Goal: Task Accomplishment & Management: Complete application form

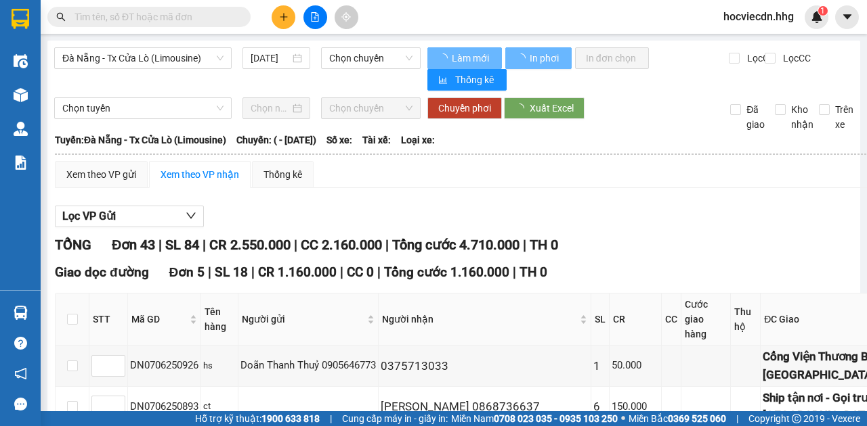
type input "[DATE]"
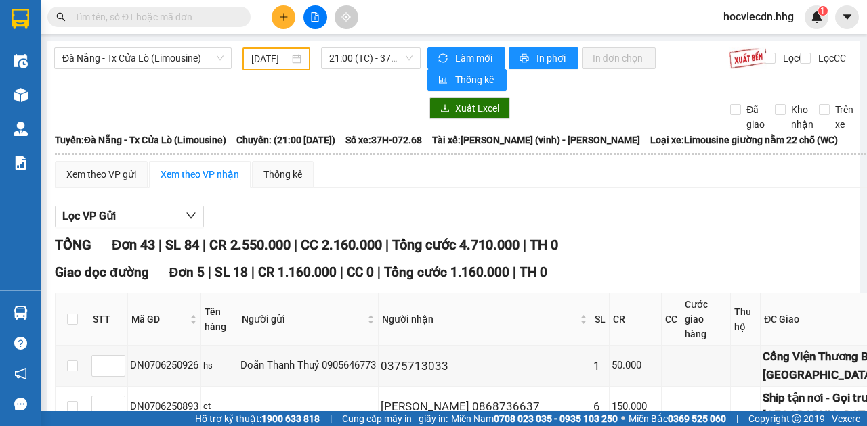
click at [283, 18] on icon "plus" at bounding box center [283, 16] width 9 height 9
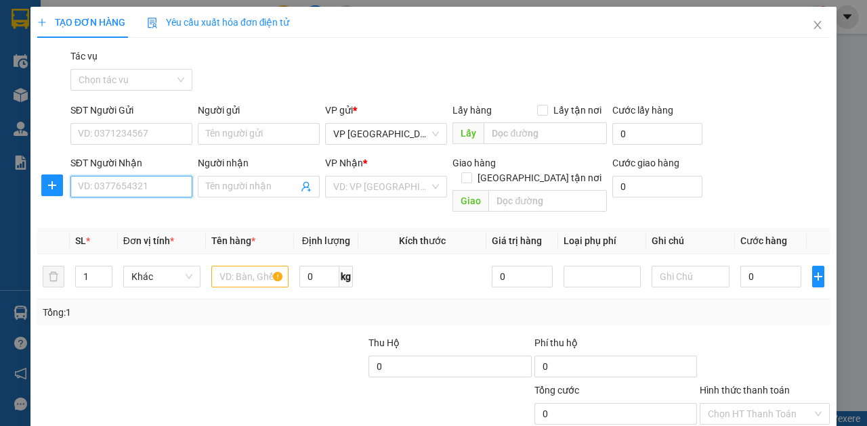
click at [117, 185] on input "SĐT Người Nhận" at bounding box center [131, 187] width 122 height 22
click at [133, 133] on input "SĐT Người Gửi" at bounding box center [131, 134] width 122 height 22
click at [97, 194] on input "SĐT Người Nhận" at bounding box center [131, 187] width 122 height 22
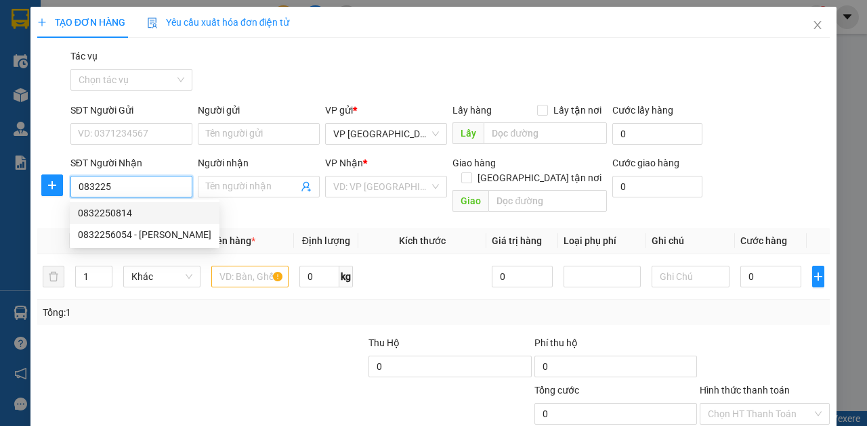
click at [97, 212] on div "0832250814" at bounding box center [144, 213] width 133 height 15
type input "0832250814"
type input "Cầu Vượt [GEOGRAPHIC_DATA]"
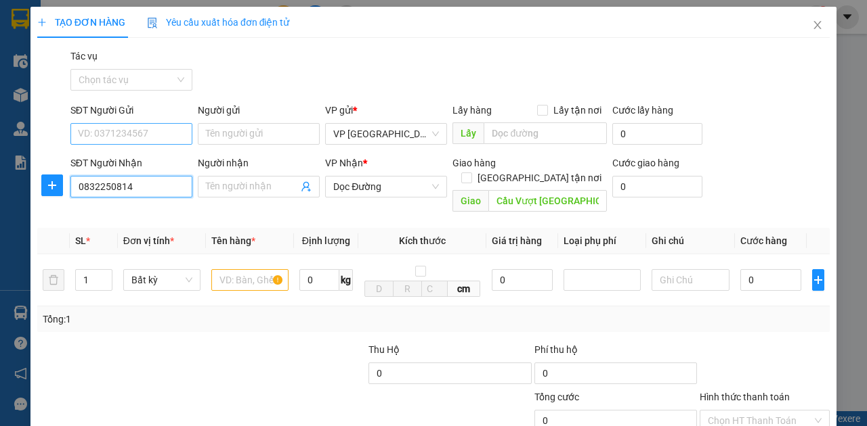
type input "0832250814"
click at [117, 130] on input "SĐT Người Gửi" at bounding box center [131, 134] width 122 height 22
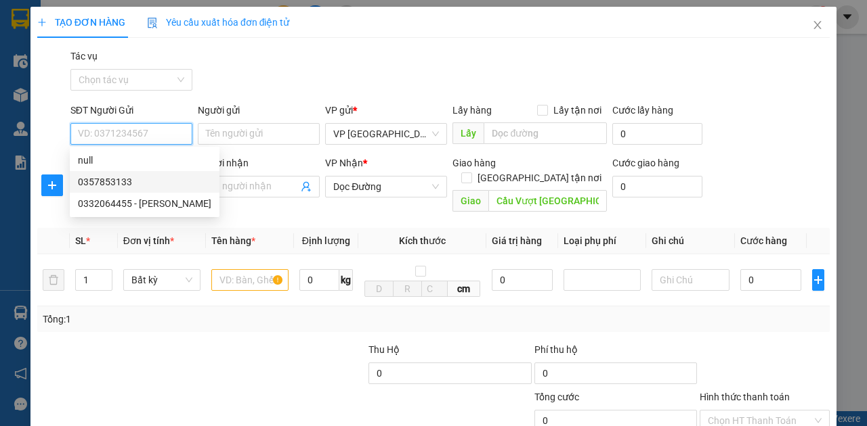
click at [112, 181] on div "0357853133" at bounding box center [144, 182] width 133 height 15
type input "0357853133"
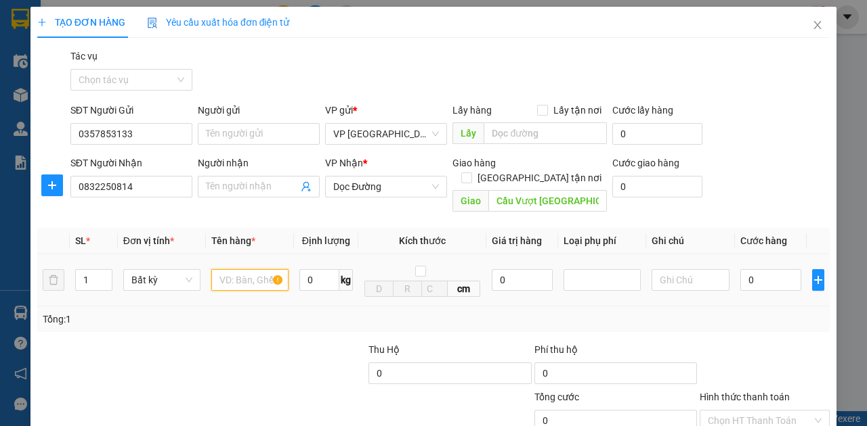
click at [241, 269] on input "text" at bounding box center [249, 280] width 77 height 22
type input "c"
type input "xốp"
click at [740, 269] on input "0" at bounding box center [770, 280] width 61 height 22
type input "1"
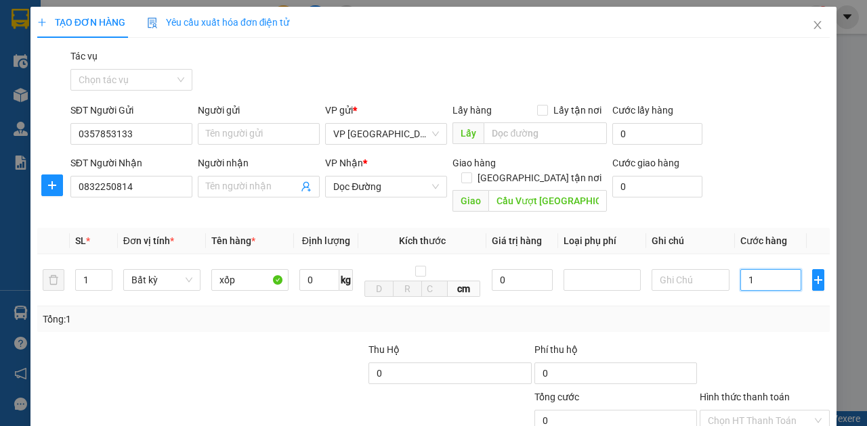
type input "1"
type input "10"
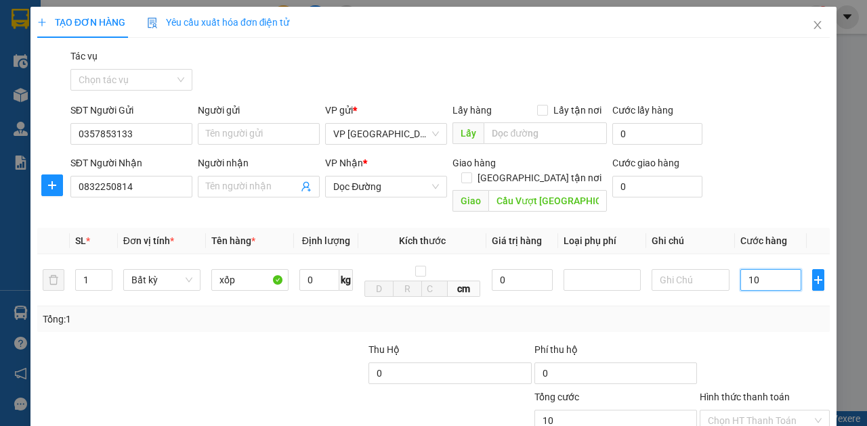
type input "100"
type input "10"
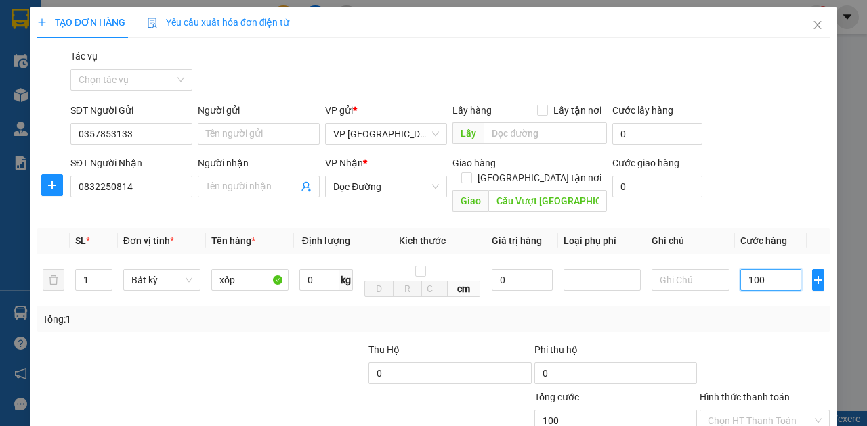
type input "10"
type input "0"
type input "08"
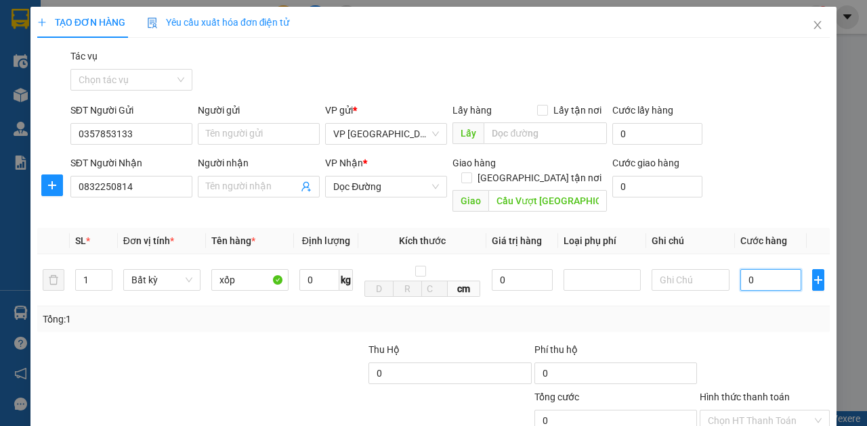
type input "8"
type input "080"
type input "80"
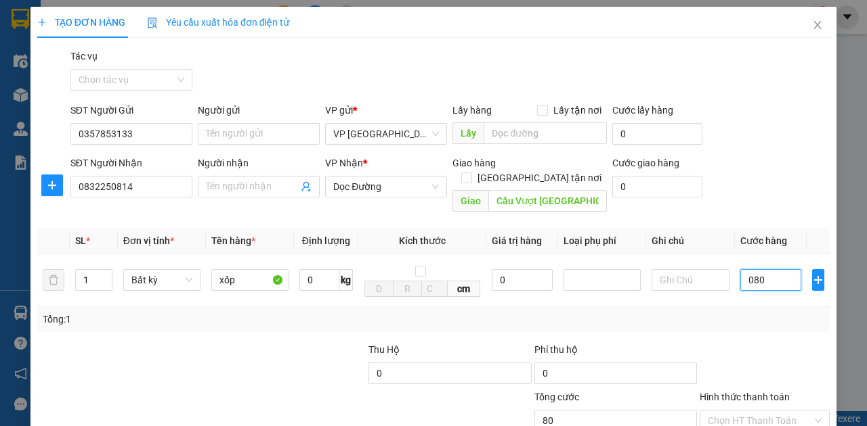
type input "0.800"
type input "800"
type input "08.000"
type input "8.000"
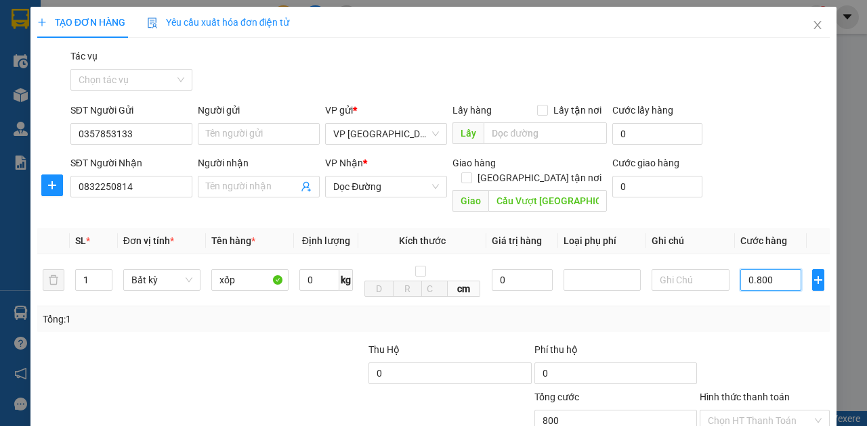
type input "8.000"
type input "080.000"
type input "80.000"
click at [749, 269] on input "080.000" at bounding box center [770, 280] width 61 height 22
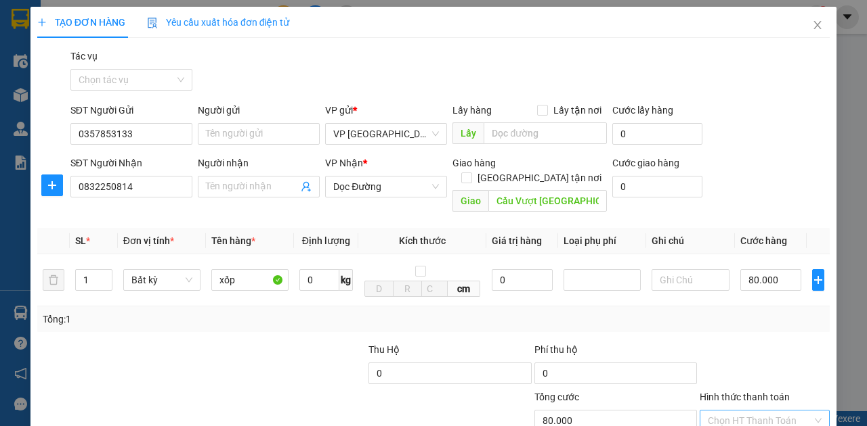
click at [747, 410] on input "Hình thức thanh toán" at bounding box center [759, 421] width 104 height 20
click at [748, 269] on input "80.000" at bounding box center [770, 280] width 61 height 22
type input "0"
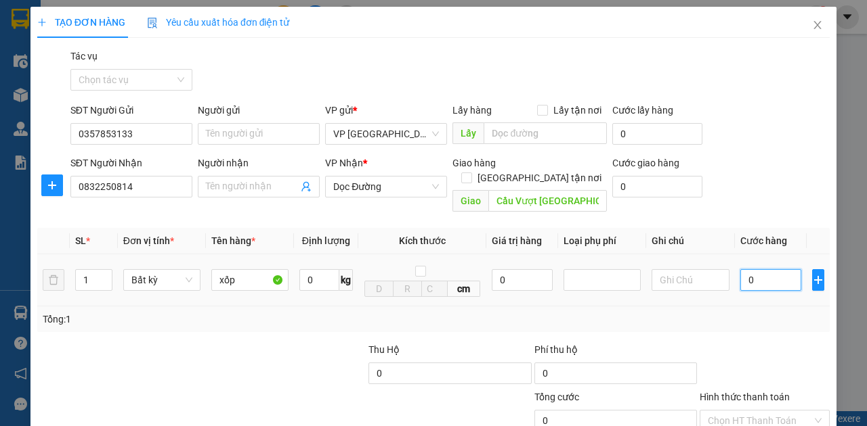
click at [779, 271] on input "0" at bounding box center [770, 280] width 61 height 22
click at [743, 269] on input "0" at bounding box center [770, 280] width 61 height 22
type input "7"
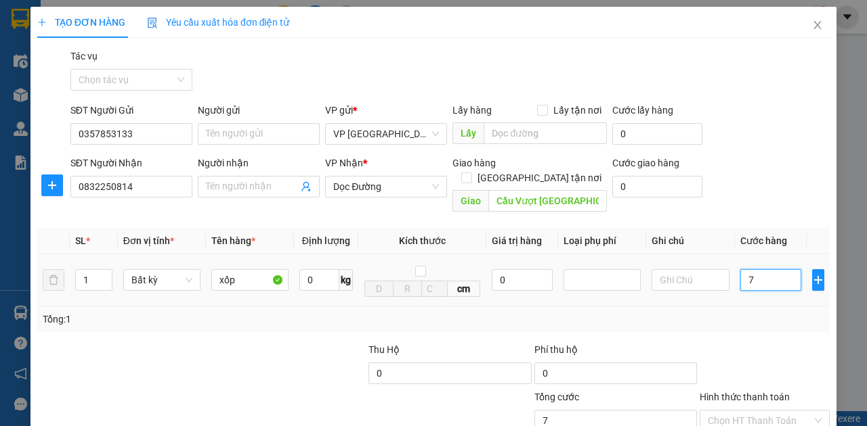
type input "70"
type input "700"
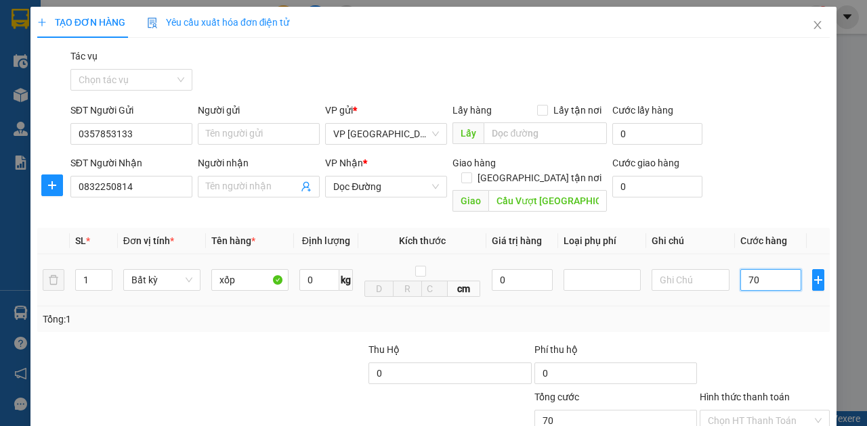
type input "700"
type input "7.000"
type input "70.000"
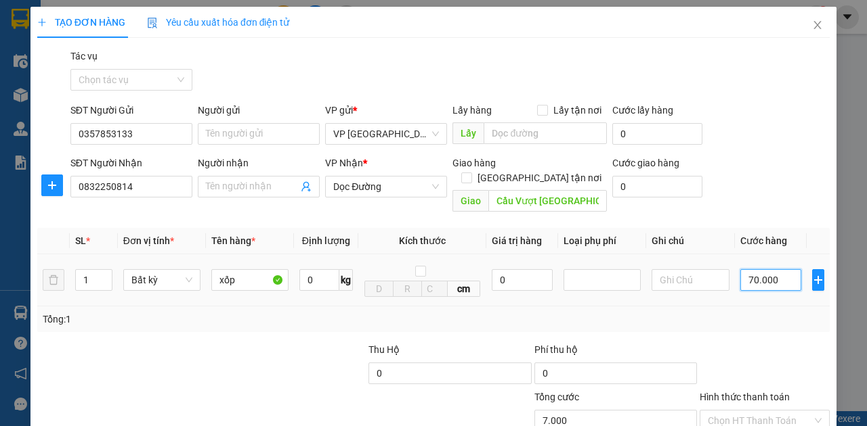
type input "70.000"
click at [758, 410] on input "Hình thức thanh toán" at bounding box center [759, 421] width 104 height 20
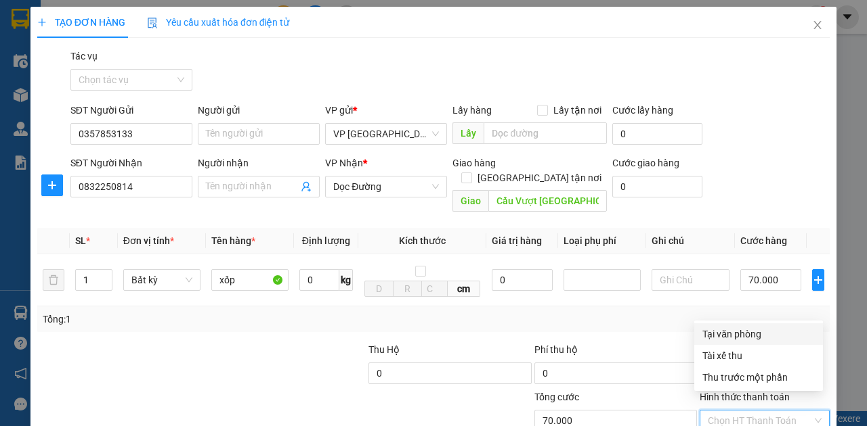
click at [762, 410] on input "Hình thức thanh toán" at bounding box center [759, 421] width 104 height 20
click at [745, 336] on div "Tại văn phòng" at bounding box center [758, 334] width 112 height 15
type input "0"
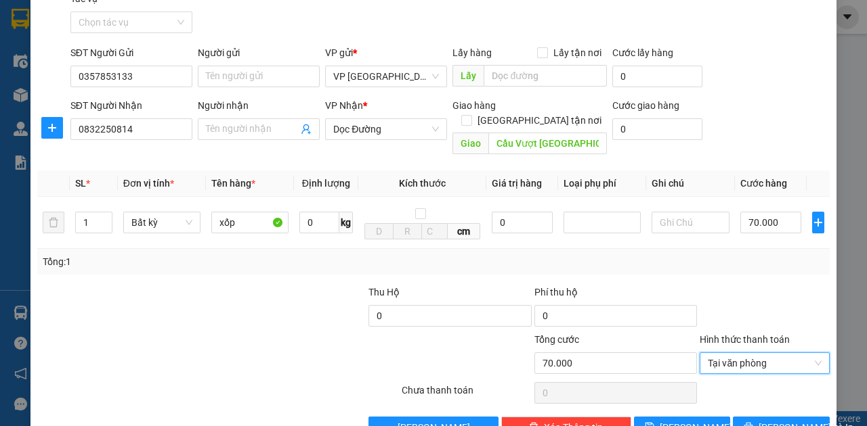
scroll to position [80, 0]
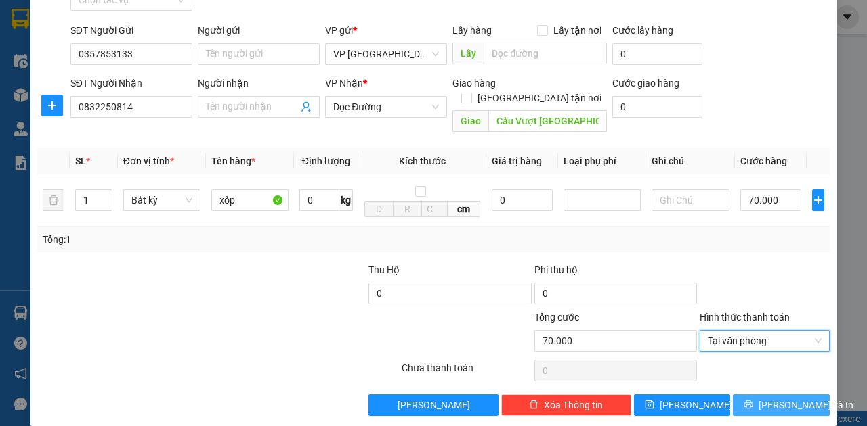
click at [750, 395] on button "[PERSON_NAME] và In" at bounding box center [780, 406] width 97 height 22
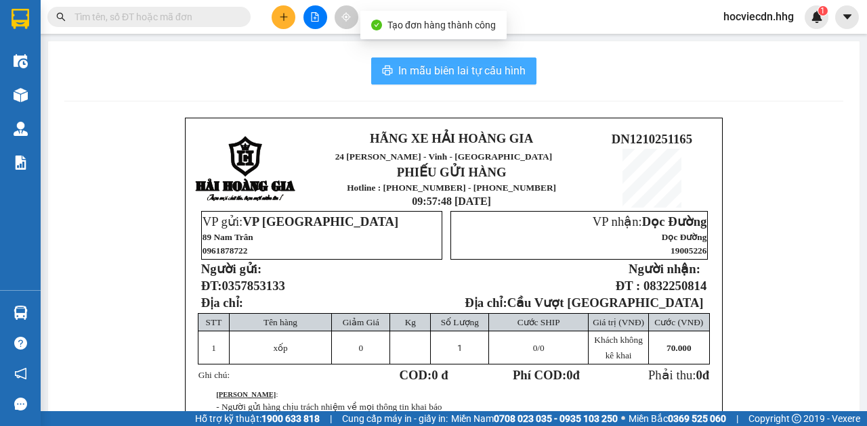
click at [481, 68] on span "In mẫu biên lai tự cấu hình" at bounding box center [461, 70] width 127 height 17
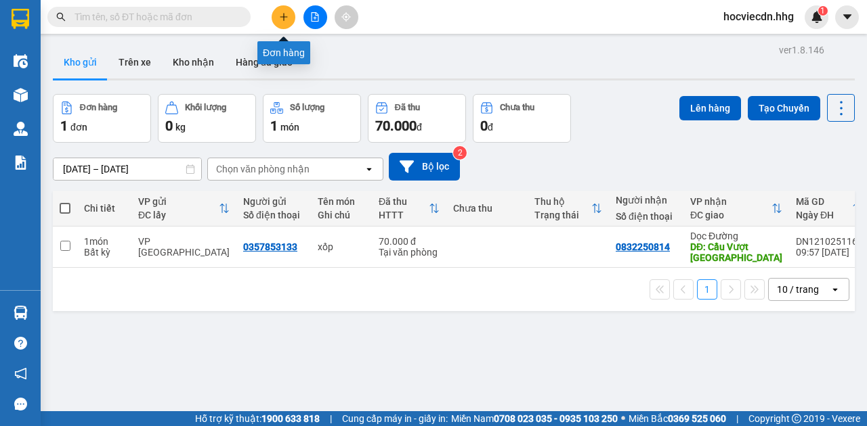
click at [283, 20] on icon "plus" at bounding box center [283, 16] width 9 height 9
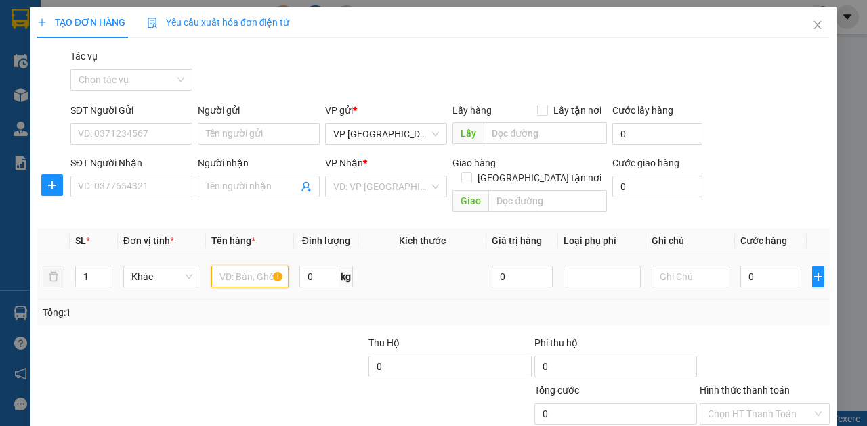
click at [250, 266] on input "text" at bounding box center [249, 277] width 77 height 22
type input "boc vàng 09"
click at [135, 185] on input "SĐT Người Nhận" at bounding box center [131, 187] width 122 height 22
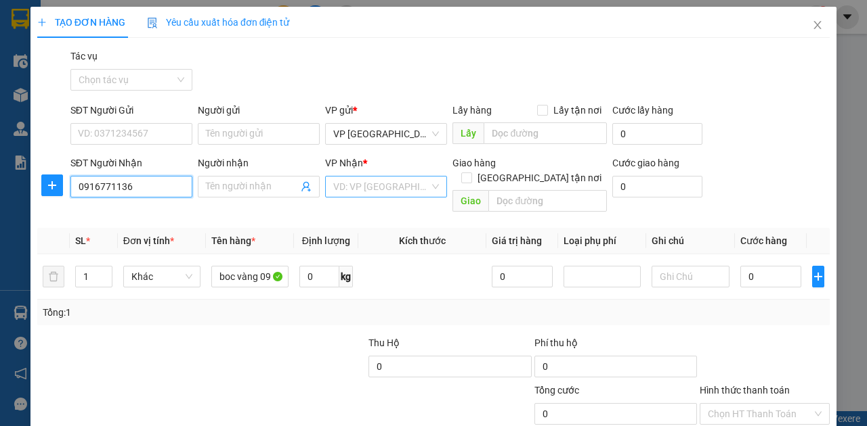
type input "0916771136"
click at [390, 183] on input "search" at bounding box center [381, 187] width 96 height 20
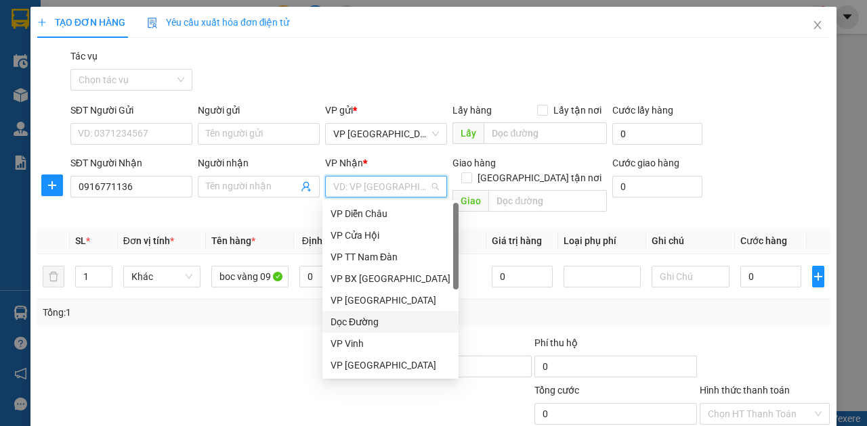
click at [357, 324] on div "Dọc Đường" at bounding box center [390, 322] width 120 height 15
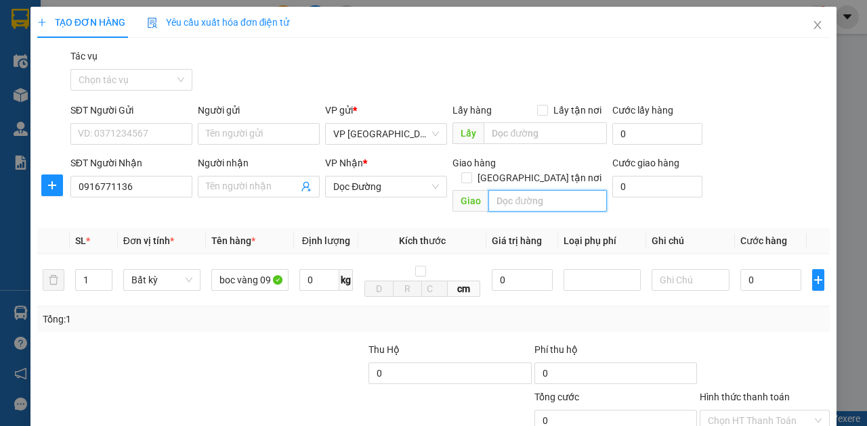
click at [561, 192] on input "text" at bounding box center [547, 201] width 118 height 22
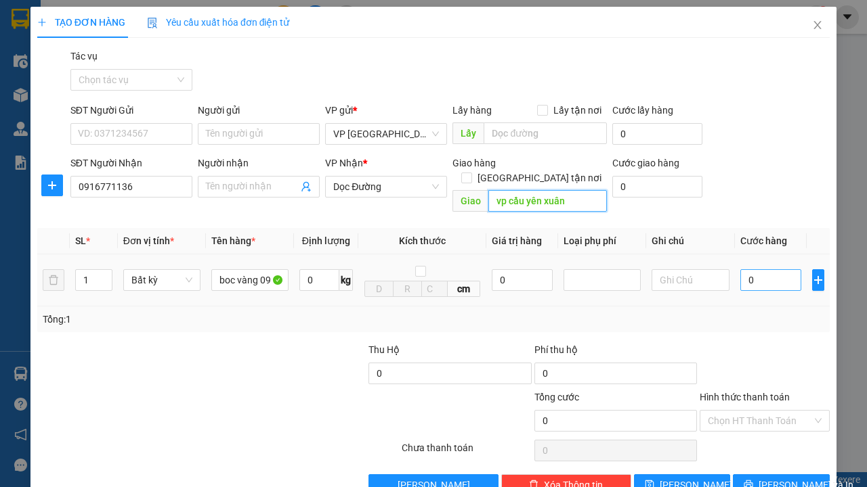
type input "vp cầu yên xuân"
click at [769, 269] on input "0" at bounding box center [770, 280] width 61 height 22
type input "5"
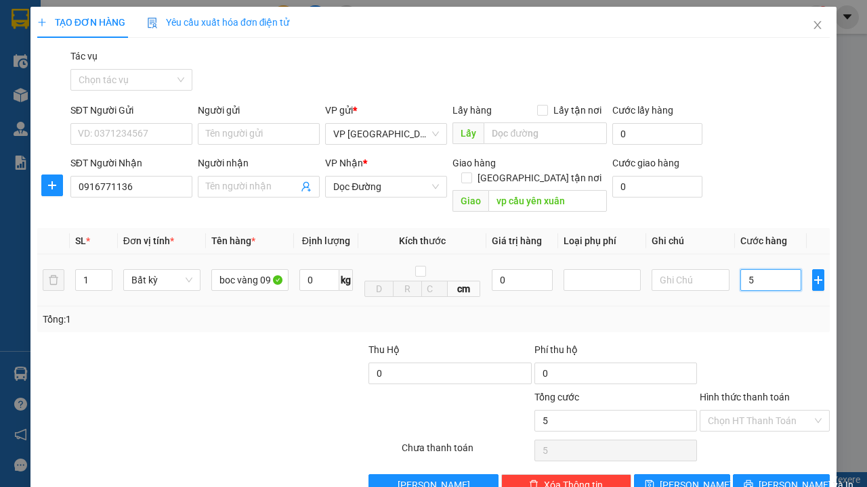
type input "50"
type input "500"
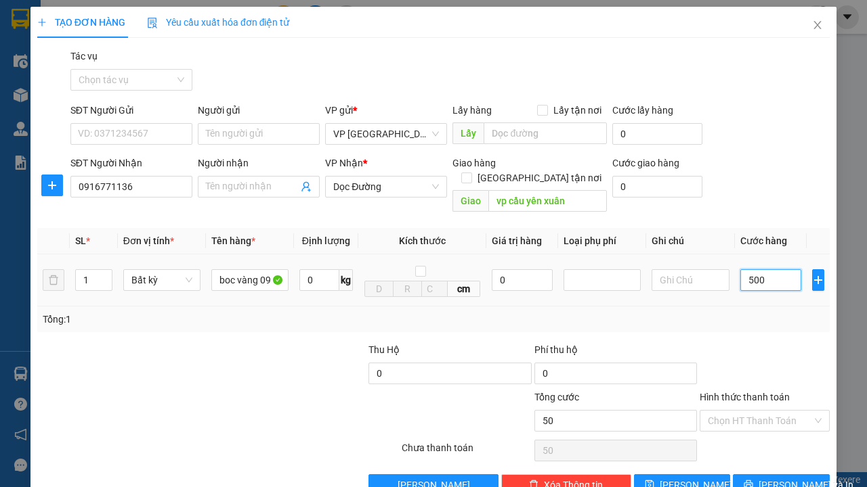
type input "500"
type input "5.000"
type input "50.000"
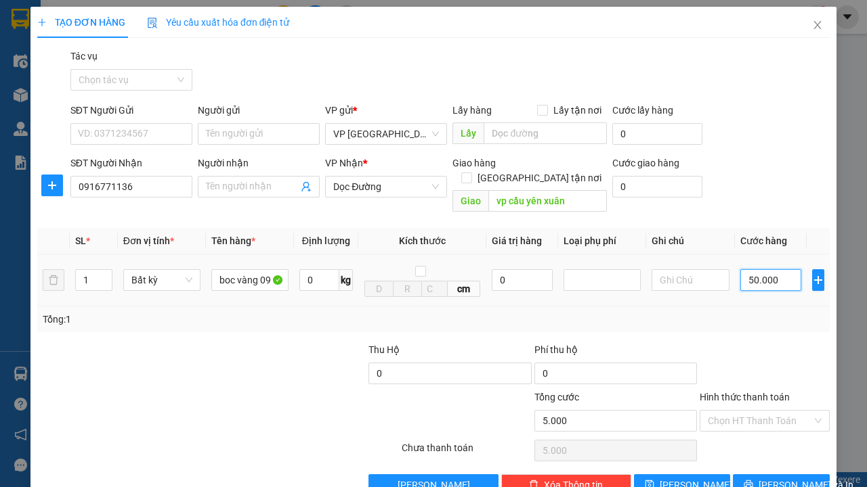
type input "50.000"
click at [732, 392] on label "Hình thức thanh toán" at bounding box center [744, 397] width 90 height 11
click at [732, 410] on input "Hình thức thanh toán" at bounding box center [759, 421] width 104 height 20
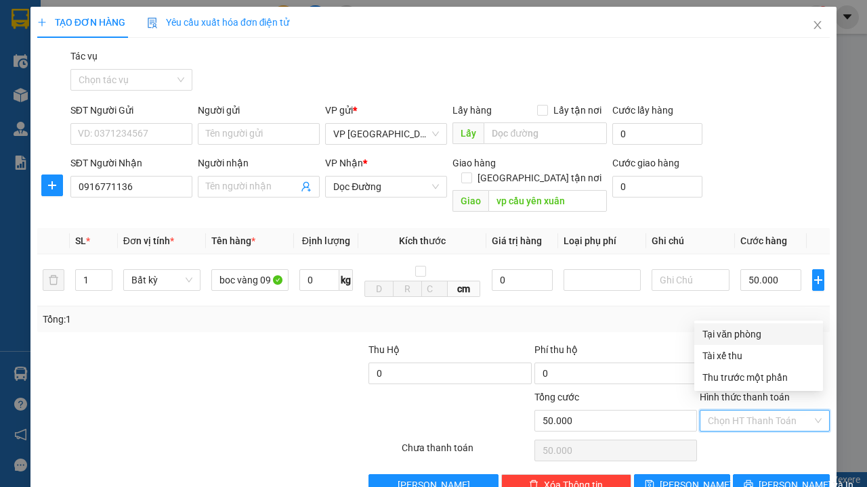
click at [736, 333] on div "Tại văn phòng" at bounding box center [758, 334] width 112 height 15
type input "0"
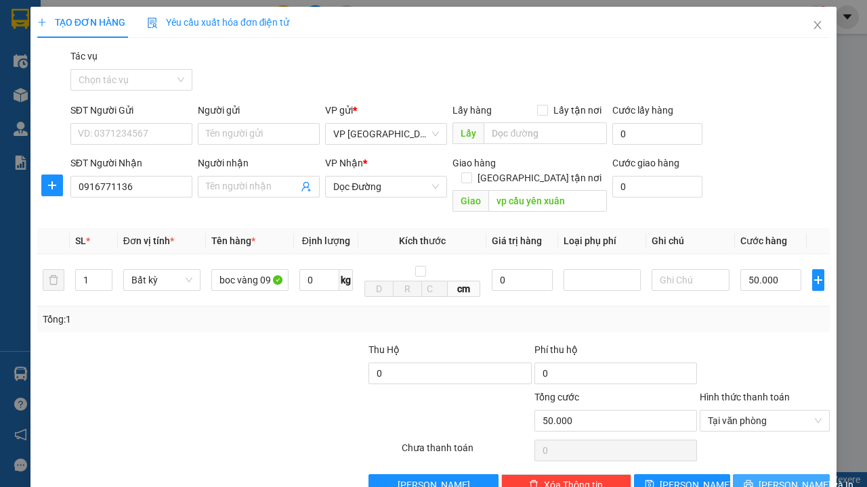
click at [760, 410] on button "[PERSON_NAME] và In" at bounding box center [780, 486] width 97 height 22
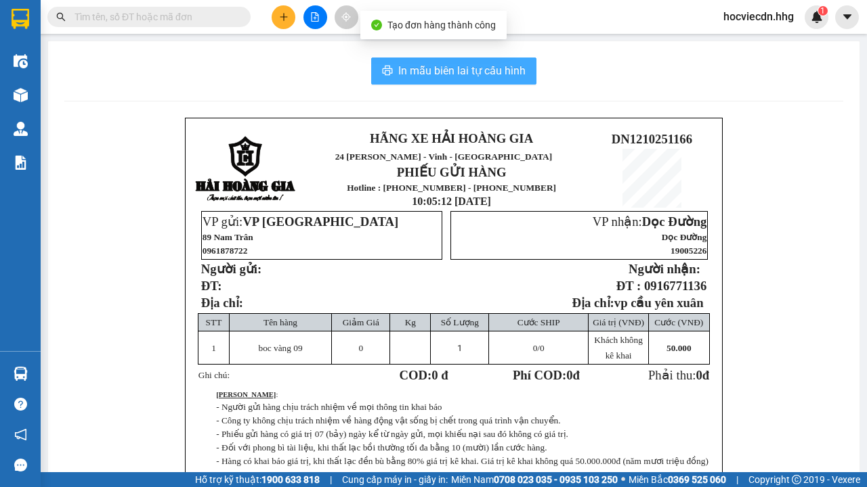
click at [489, 72] on span "In mẫu biên lai tự cấu hình" at bounding box center [461, 70] width 127 height 17
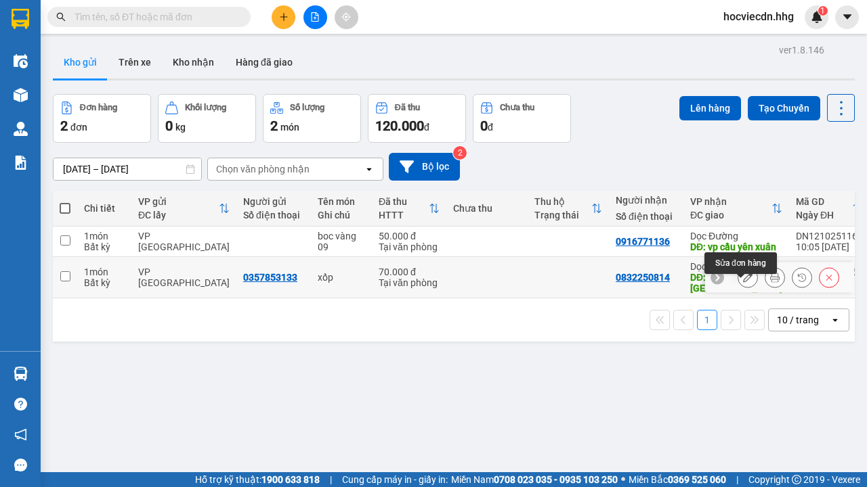
click at [743, 282] on icon at bounding box center [747, 277] width 9 height 9
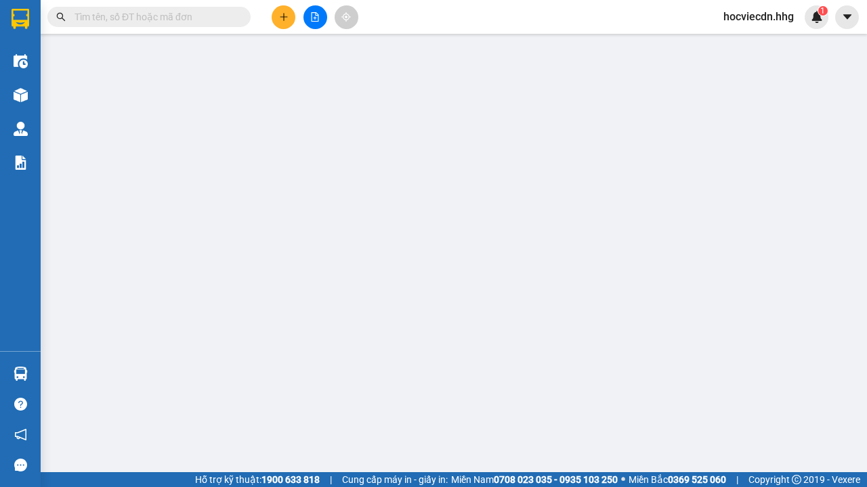
type input "0357853133"
type input "0832250814"
type input "Cầu Vượt [GEOGRAPHIC_DATA]"
type input "0"
type input "70.000"
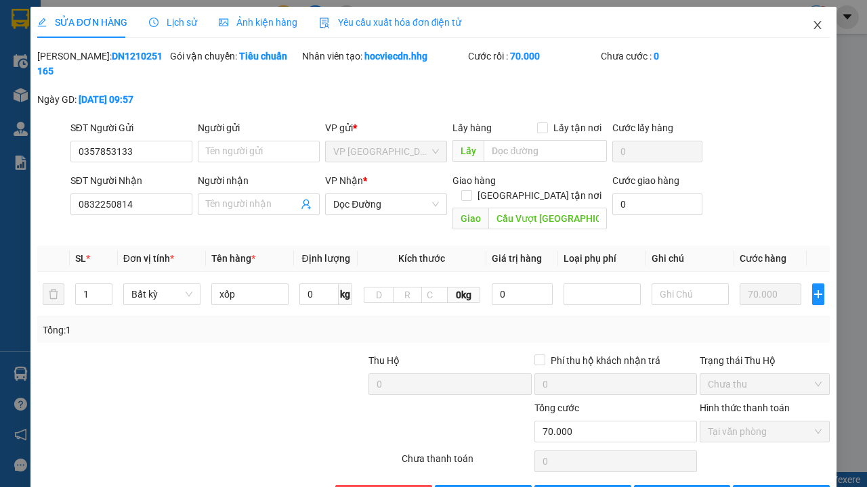
click at [812, 24] on icon "close" at bounding box center [817, 25] width 11 height 11
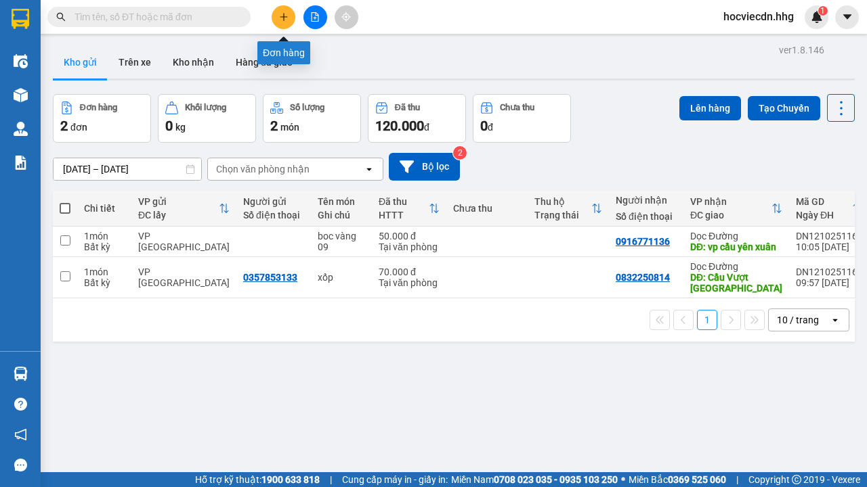
click at [283, 21] on icon "plus" at bounding box center [283, 16] width 9 height 9
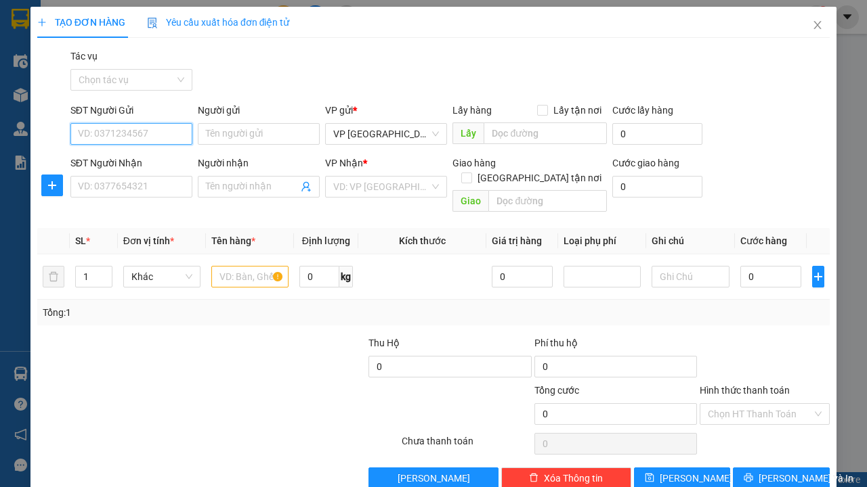
click at [96, 136] on input "SĐT Người Gửi" at bounding box center [131, 134] width 122 height 22
click at [108, 184] on input "SĐT Người Nhận" at bounding box center [131, 187] width 122 height 22
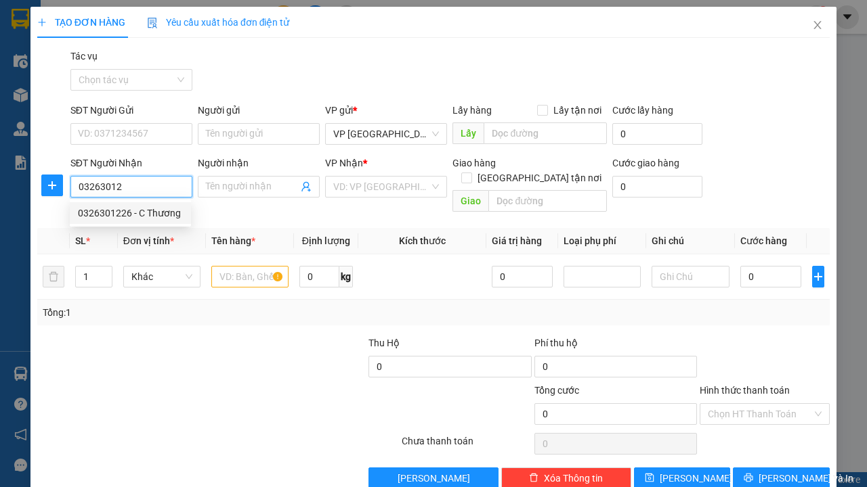
click at [132, 216] on div "0326301226 - C Thương" at bounding box center [130, 213] width 105 height 15
type input "0326301226"
type input "C Thương"
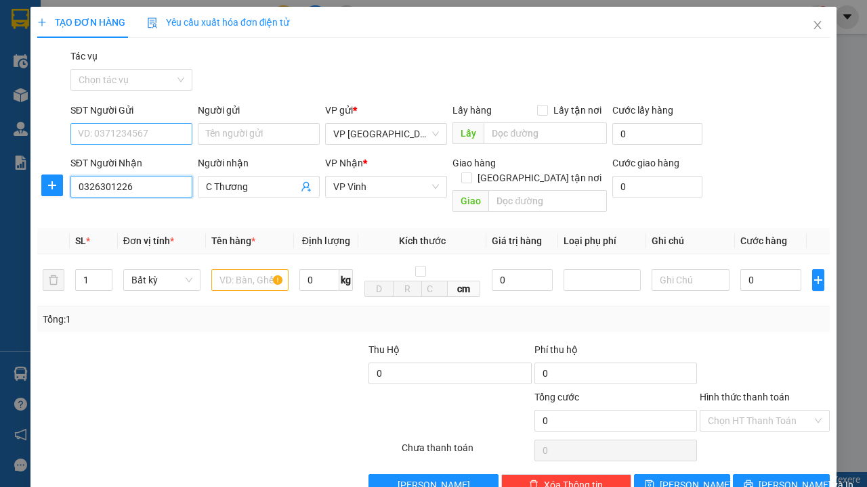
type input "0326301226"
click at [108, 129] on input "SĐT Người Gửi" at bounding box center [131, 134] width 122 height 22
type input "0387865850"
click at [248, 271] on input "text" at bounding box center [249, 280] width 77 height 22
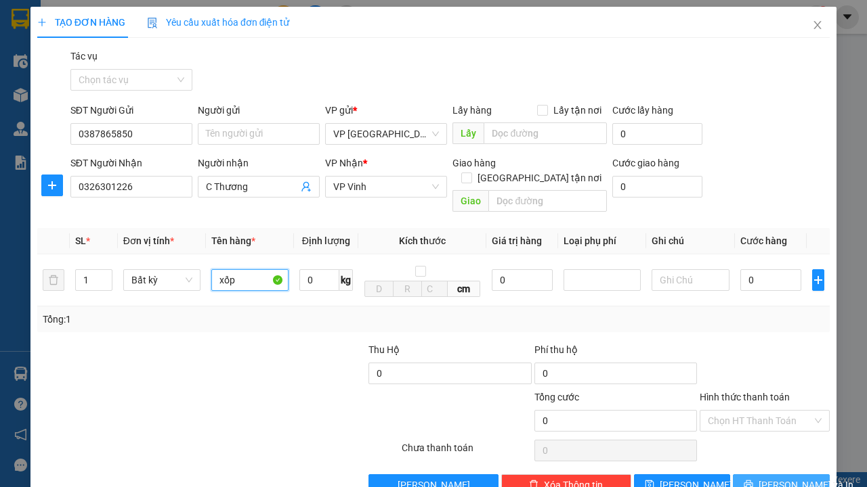
type input "xốp"
click at [768, 410] on span "[PERSON_NAME] và In" at bounding box center [805, 485] width 95 height 15
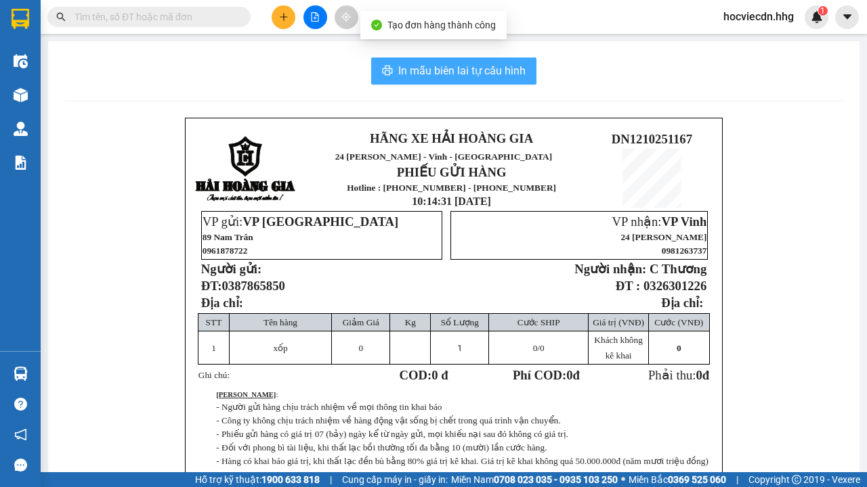
drag, startPoint x: 445, startPoint y: 66, endPoint x: 433, endPoint y: 72, distance: 12.7
click at [445, 65] on span "In mẫu biên lai tự cấu hình" at bounding box center [461, 70] width 127 height 17
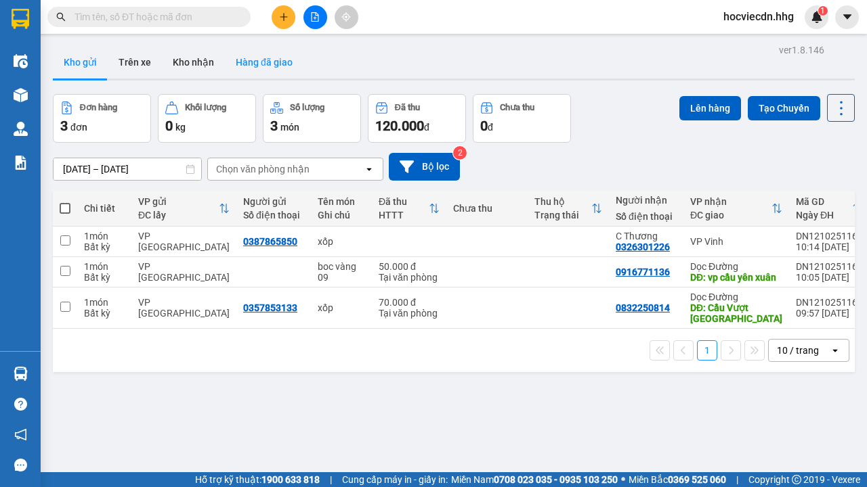
scroll to position [600, 0]
drag, startPoint x: 654, startPoint y: 412, endPoint x: 546, endPoint y: 331, distance: 135.0
click at [653, 410] on div "ver 1.8.146 Kho gửi Trên xe Kho nhận Hàng đã giao Đơn hàng 3 đơn Khối lượng 0 k…" at bounding box center [453, 284] width 812 height 487
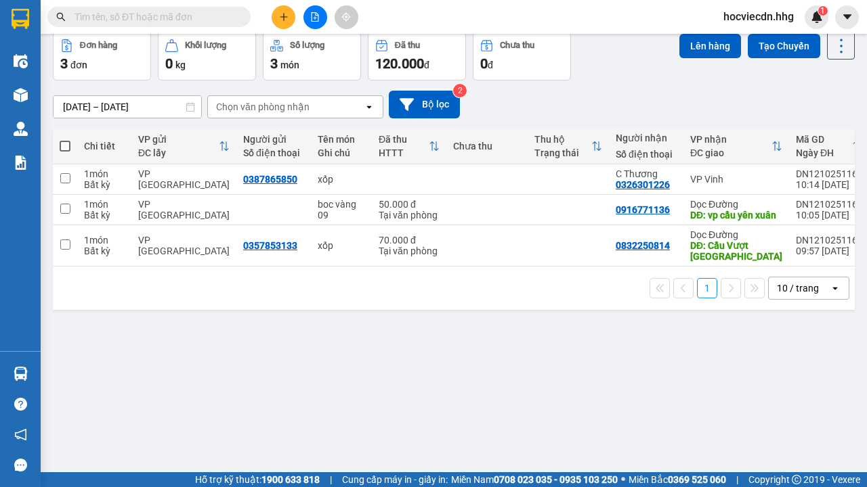
scroll to position [0, 0]
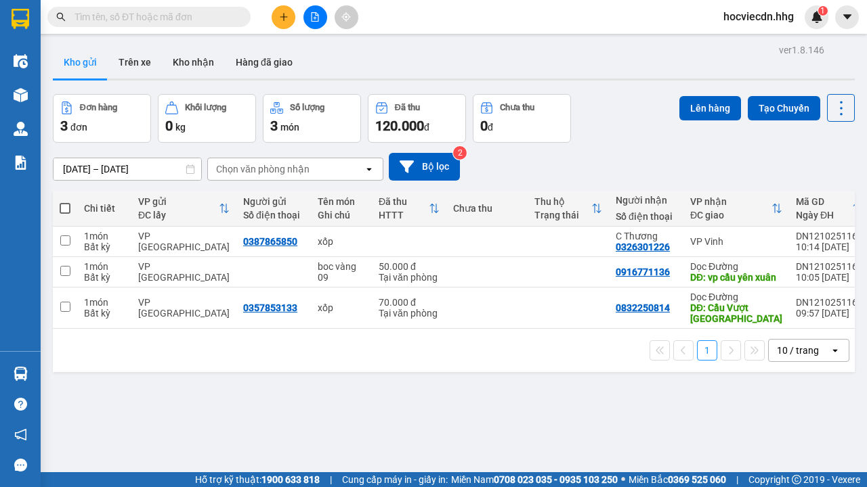
click at [820, 361] on div "10 / trang" at bounding box center [798, 351] width 61 height 22
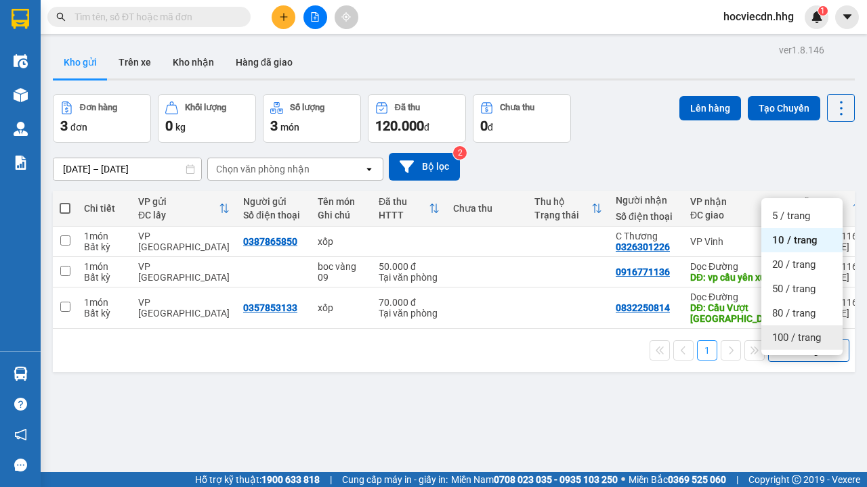
click at [807, 337] on span "100 / trang" at bounding box center [796, 338] width 49 height 14
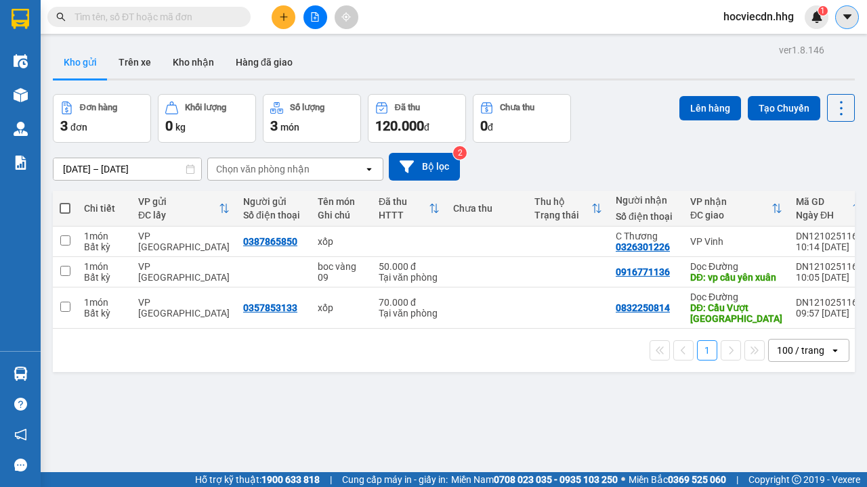
click at [852, 14] on icon "caret-down" at bounding box center [847, 17] width 12 height 12
click at [653, 76] on div "Kho gửi Trên xe Kho nhận Hàng đã giao" at bounding box center [454, 64] width 802 height 36
click at [834, 110] on icon at bounding box center [840, 108] width 19 height 19
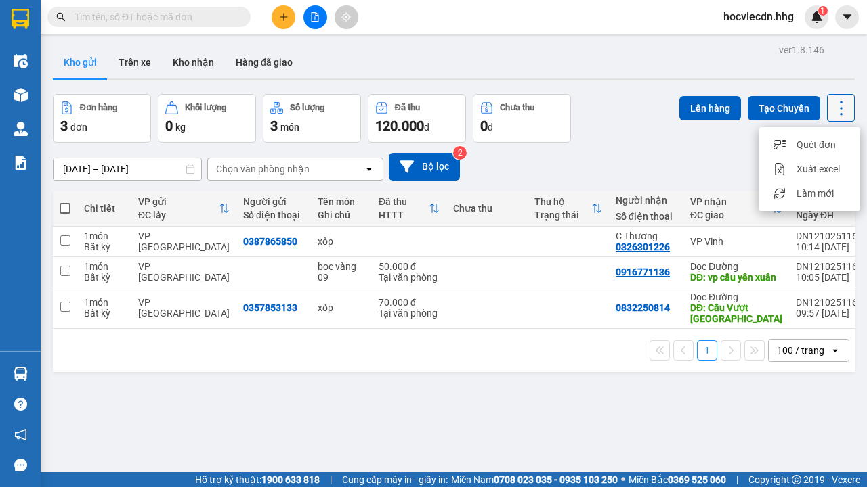
click at [833, 101] on icon at bounding box center [840, 108] width 19 height 19
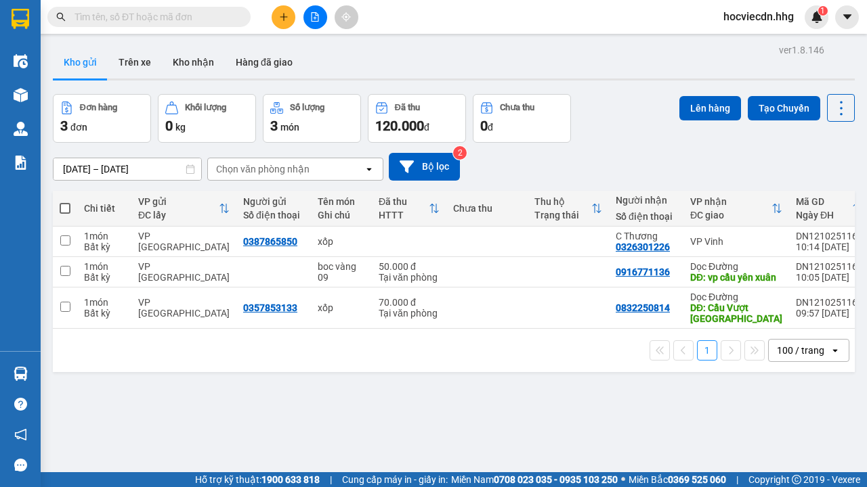
drag, startPoint x: 829, startPoint y: 68, endPoint x: 685, endPoint y: 53, distance: 144.2
drag, startPoint x: 685, startPoint y: 53, endPoint x: 619, endPoint y: 52, distance: 66.4
click at [619, 52] on div "Kho gửi Trên xe Kho nhận Hàng đã giao" at bounding box center [454, 64] width 802 height 36
click at [619, 51] on div "Kho gửi Trên xe Kho nhận Hàng đã giao" at bounding box center [454, 64] width 802 height 36
click at [831, 106] on icon at bounding box center [840, 108] width 19 height 19
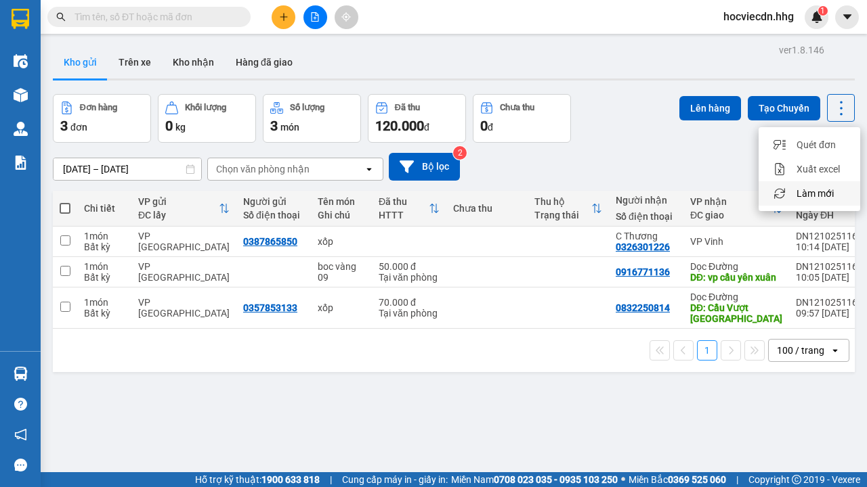
click at [820, 194] on span "Làm mới" at bounding box center [814, 194] width 37 height 14
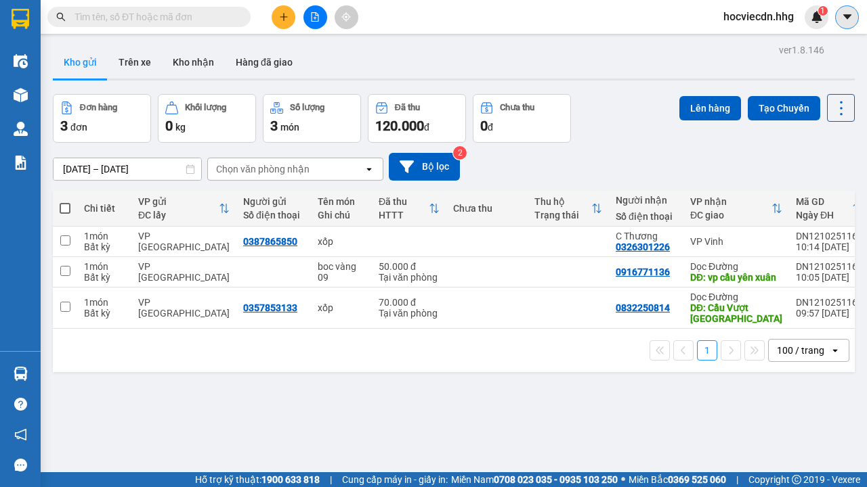
click at [846, 16] on icon "caret-down" at bounding box center [846, 16] width 8 height 5
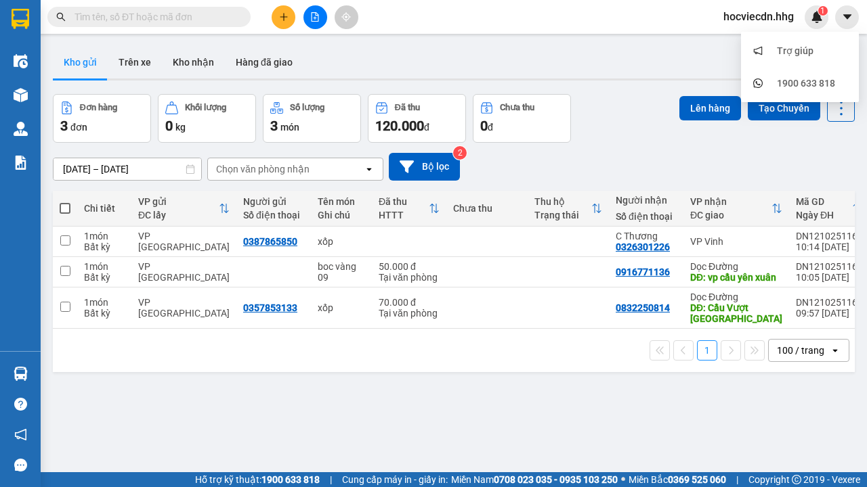
click at [700, 60] on div "Kho gửi Trên xe Kho nhận Hàng đã giao" at bounding box center [454, 64] width 802 height 36
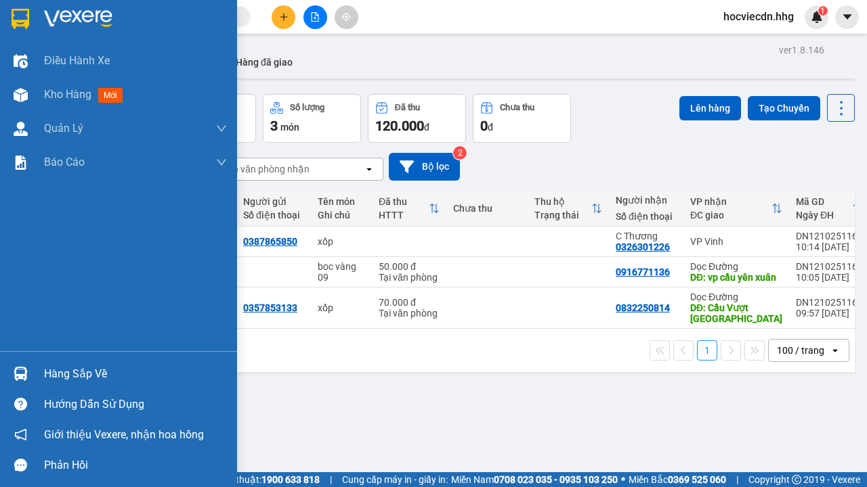
click at [25, 374] on img at bounding box center [21, 374] width 14 height 14
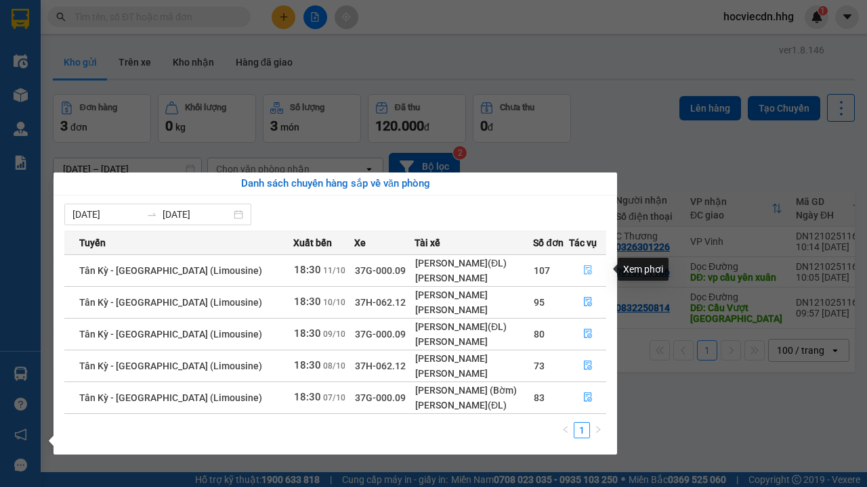
click at [583, 271] on icon "file-done" at bounding box center [587, 269] width 9 height 9
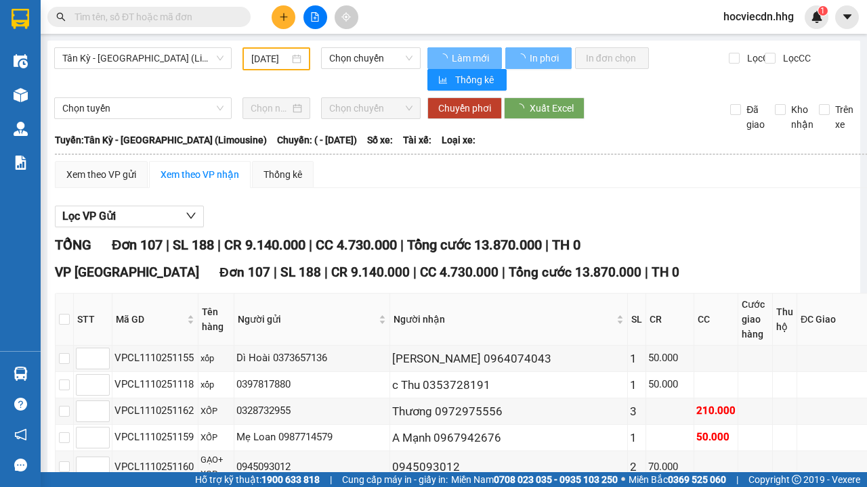
type input "[DATE]"
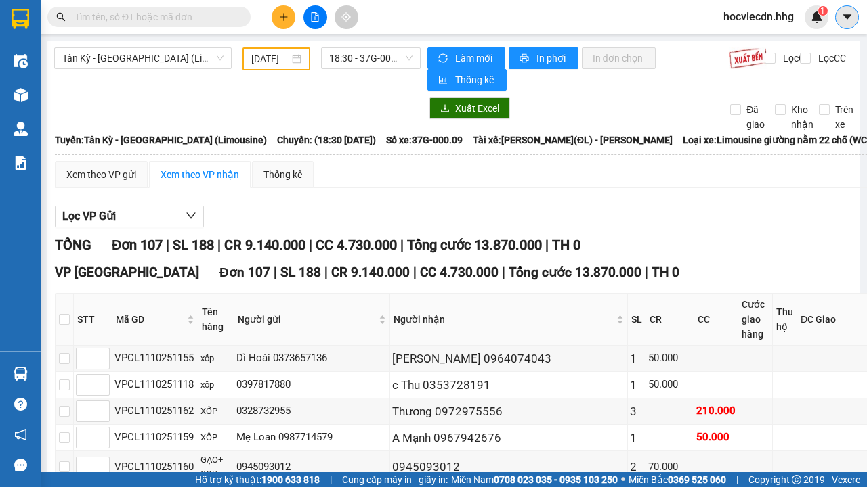
click at [849, 19] on icon "caret-down" at bounding box center [847, 17] width 12 height 12
click at [708, 138] on div "Tuyến: [GEOGRAPHIC_DATA] - [GEOGRAPHIC_DATA] (Limousine) [GEOGRAPHIC_DATA]: (18…" at bounding box center [508, 140] width 907 height 15
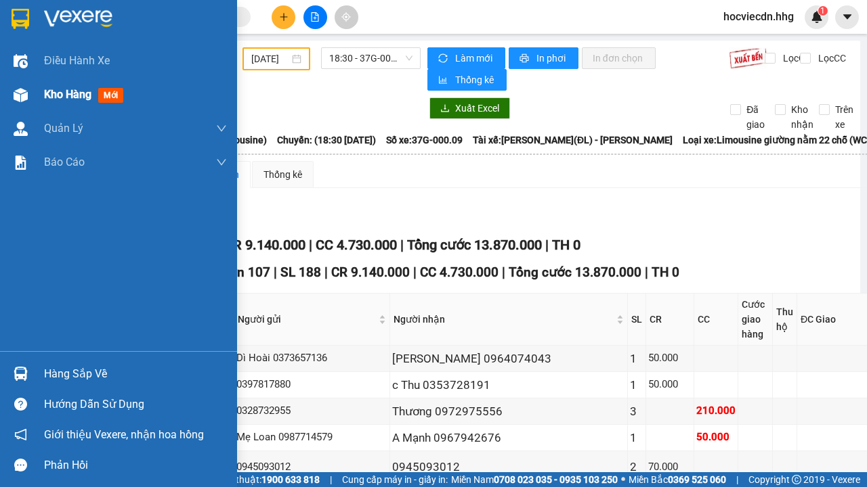
click at [65, 86] on div "Kho hàng mới" at bounding box center [86, 94] width 85 height 17
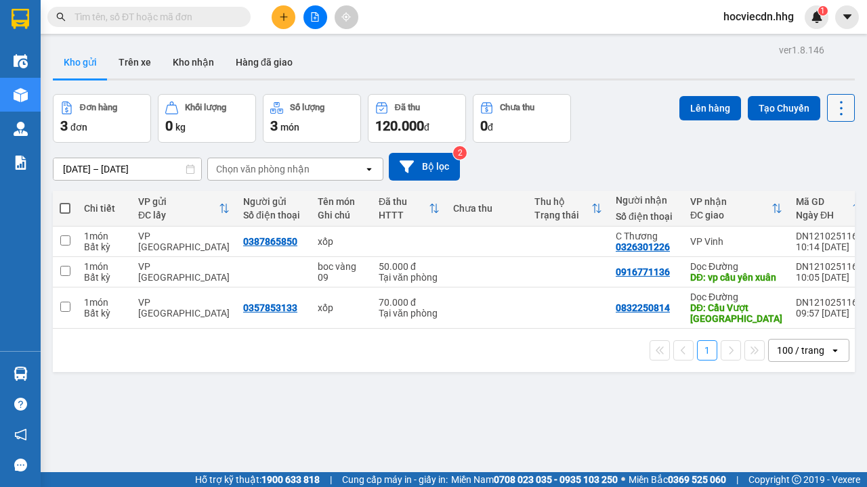
click at [831, 110] on icon at bounding box center [840, 108] width 19 height 19
click at [531, 410] on div "ver 1.8.146 Kho gửi Trên xe Kho nhận Hàng đã giao Đơn hàng 3 đơn Khối lượng 0 k…" at bounding box center [453, 284] width 812 height 487
click at [813, 20] on img at bounding box center [816, 17] width 12 height 12
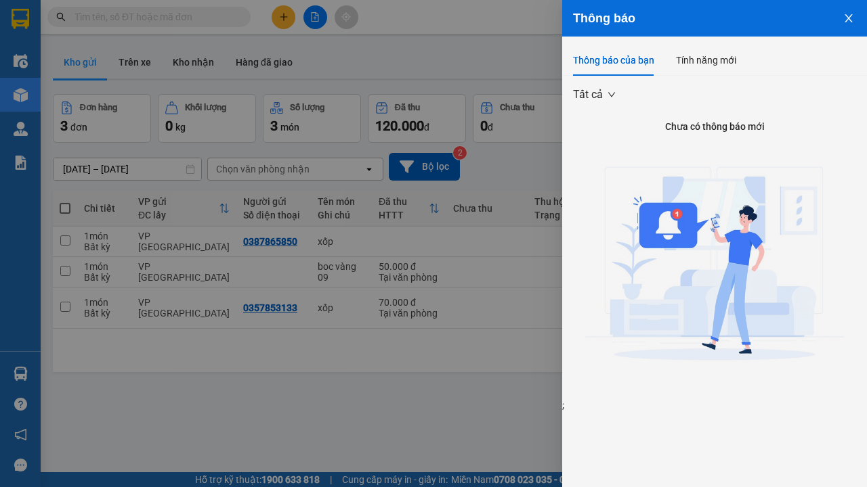
click at [849, 20] on icon "close" at bounding box center [847, 18] width 7 height 8
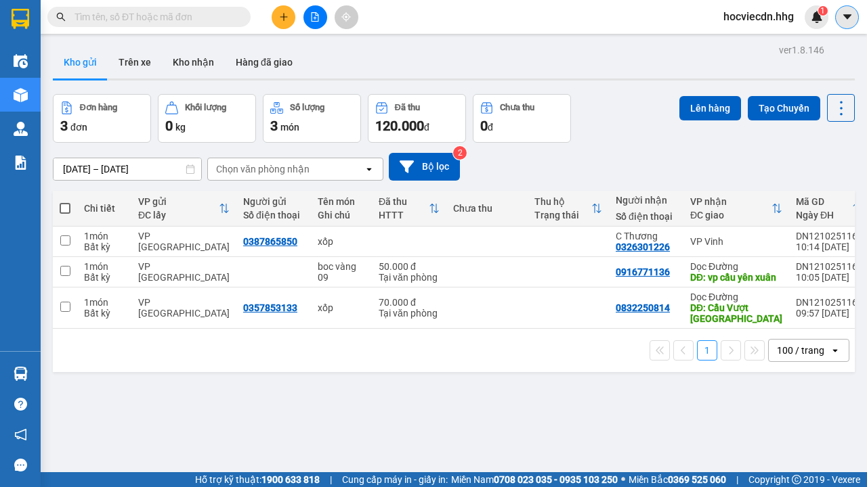
click at [849, 22] on icon "caret-down" at bounding box center [847, 17] width 12 height 12
click at [655, 68] on div "Kho gửi Trên xe Kho nhận Hàng đã giao" at bounding box center [454, 64] width 802 height 36
click at [839, 113] on icon at bounding box center [840, 108] width 3 height 14
click at [749, 393] on div "ver 1.8.146 Kho gửi Trên xe Kho nhận Hàng đã giao Đơn hàng 3 đơn Khối lượng 0 k…" at bounding box center [453, 284] width 812 height 487
